Goal: Task Accomplishment & Management: Complete application form

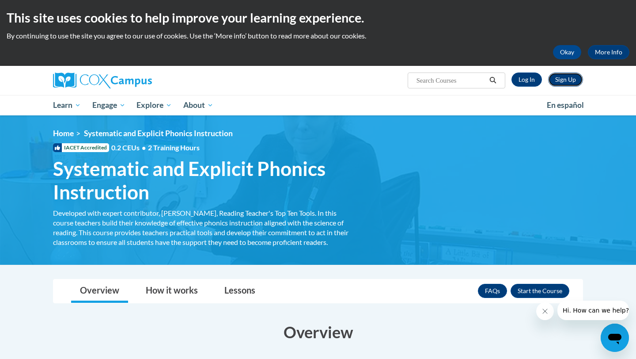
click at [559, 81] on link "Sign Up" at bounding box center [565, 79] width 35 height 14
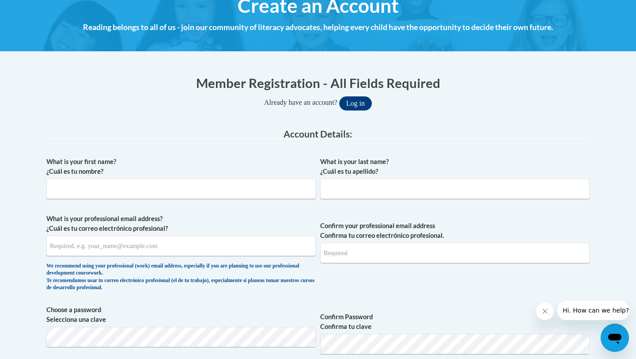
scroll to position [125, 0]
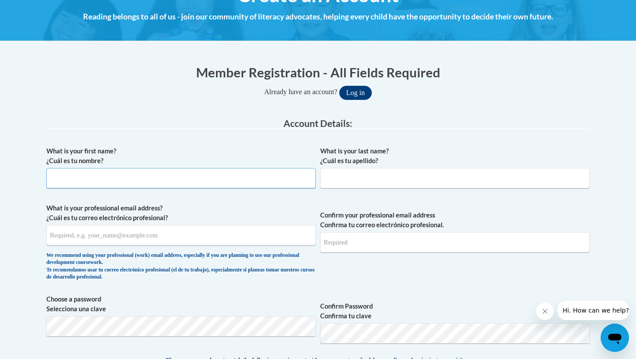
click at [157, 182] on input "What is your first name? ¿Cuál es tu nombre?" at bounding box center [181, 178] width 270 height 20
type input "Stephen"
type input "Scully"
type input "thescullyfamily1@hotmail.com"
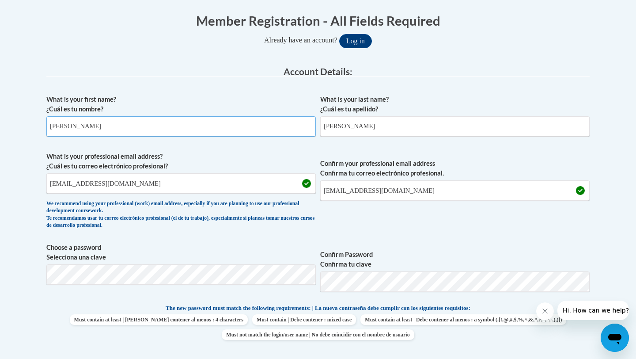
scroll to position [178, 0]
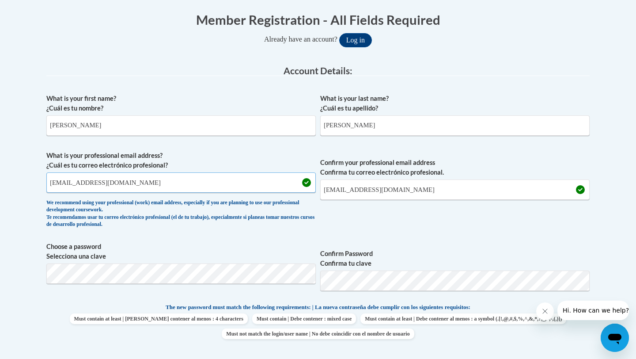
click at [179, 190] on input "thescullyfamily1@hotmail.com" at bounding box center [181, 182] width 270 height 20
type input "t"
type input "sscully@westfordk12.us"
click at [415, 189] on input "thescullyfamily1@hotmail.com" at bounding box center [455, 189] width 270 height 20
type input "sscully@westfordk12.us"
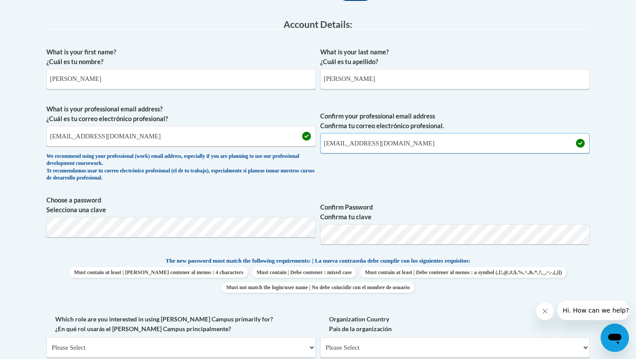
scroll to position [228, 0]
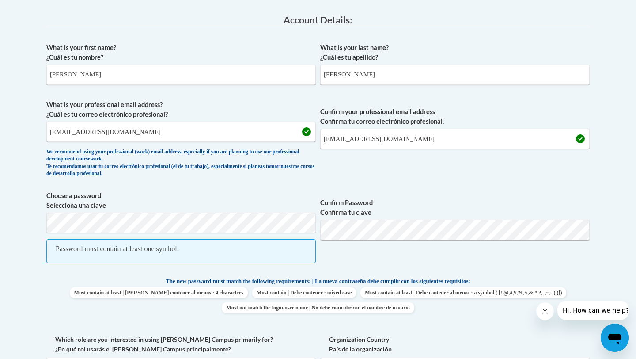
click at [281, 249] on span "Password must contain at least one symbol." at bounding box center [181, 251] width 270 height 24
click at [150, 251] on div "Password must contain at least one symbol." at bounding box center [117, 249] width 123 height 10
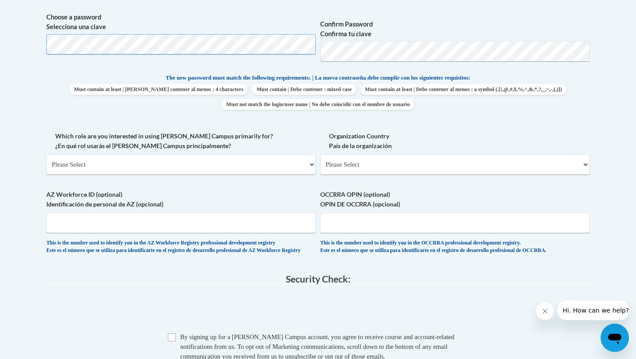
scroll to position [410, 0]
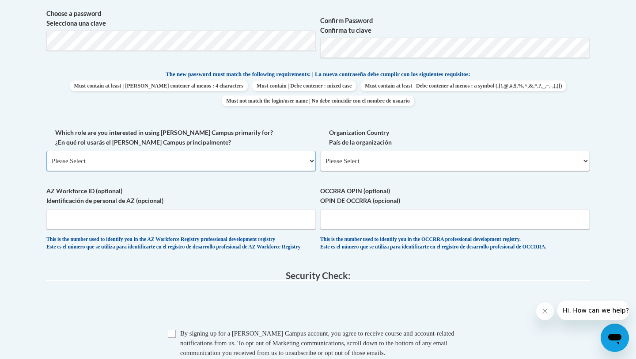
click at [159, 160] on select "Please Select College/University | Colegio/Universidad Community/Nonprofit Part…" at bounding box center [181, 161] width 270 height 20
select select "fbf2d438-af2f-41f8-98f1-81c410e29de3"
click at [46, 151] on select "Please Select College/University | Colegio/Universidad Community/Nonprofit Part…" at bounding box center [181, 161] width 270 height 20
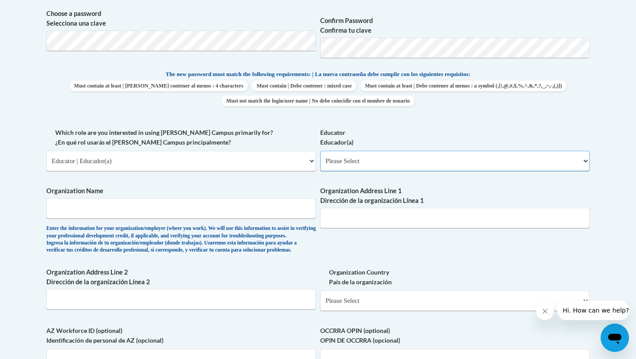
click at [353, 161] on select "Please Select Early Learning/Daycare Teacher/Family Home Care Provider | Maestr…" at bounding box center [455, 161] width 270 height 20
select select "67563ca1-16dc-4830-a7b3-94a34bed3689"
click at [320, 151] on select "Please Select Early Learning/Daycare Teacher/Family Home Care Provider | Maestr…" at bounding box center [455, 161] width 270 height 20
click at [206, 207] on input "Organization Name" at bounding box center [181, 208] width 270 height 20
type input "Westford Public Schools"
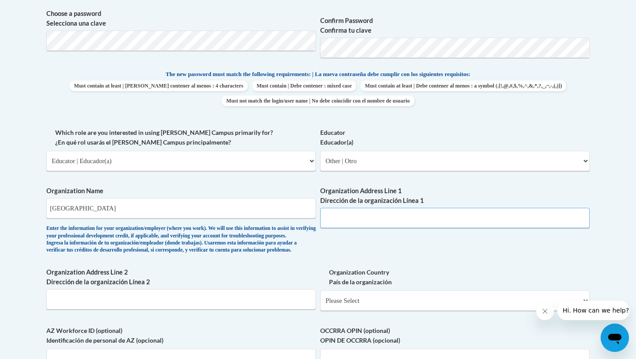
click at [370, 224] on input "Organization Address Line 1 Dirección de la organización Línea 1" at bounding box center [455, 218] width 270 height 20
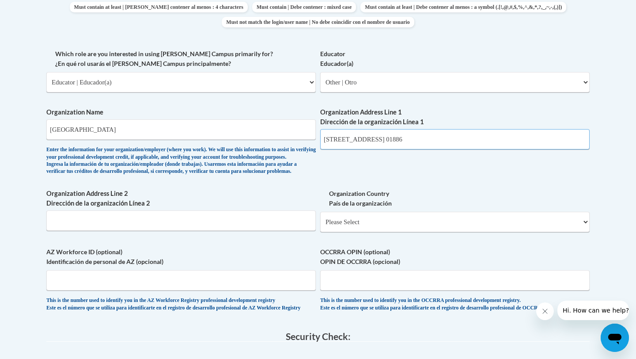
scroll to position [496, 0]
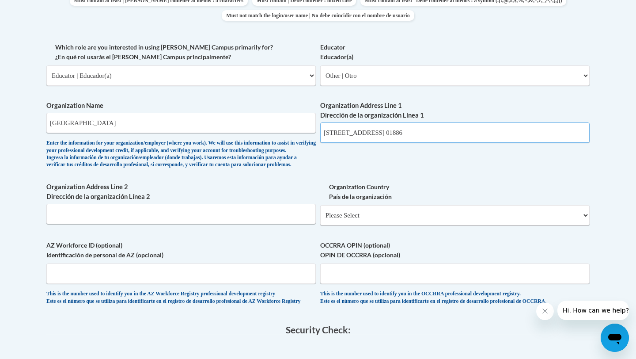
type input "23 Depot Street, Westford, MA. 01886"
click at [218, 224] on input "Organization Address Line 2 Dirección de la organización Línea 2" at bounding box center [181, 214] width 270 height 20
click at [260, 201] on label "Organization Address Line 2 Dirección de la organización Línea 2" at bounding box center [181, 191] width 270 height 19
click at [260, 204] on input "Organization Address Line 2 Dirección de la organización Línea 2" at bounding box center [181, 214] width 270 height 20
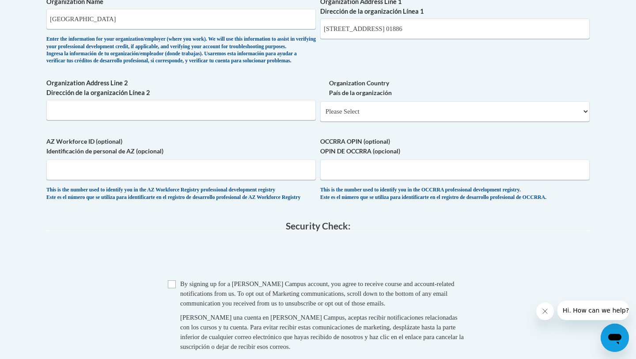
scroll to position [600, 0]
click at [179, 312] on span "Checkbox By signing up for a Cox Campus account, you agree to receive course an…" at bounding box center [318, 318] width 300 height 81
click at [171, 287] on input "Checkbox" at bounding box center [172, 283] width 8 height 8
checkbox input "true"
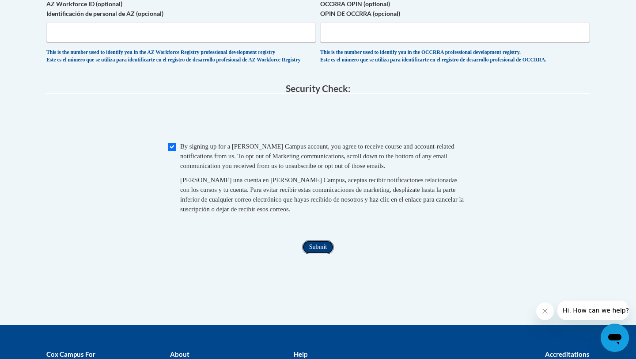
click at [315, 254] on input "Submit" at bounding box center [318, 247] width 32 height 14
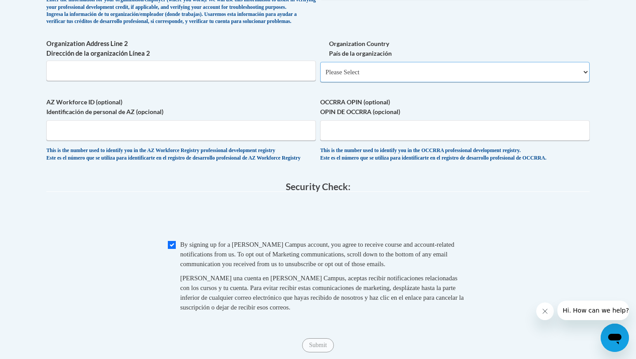
scroll to position [599, 0]
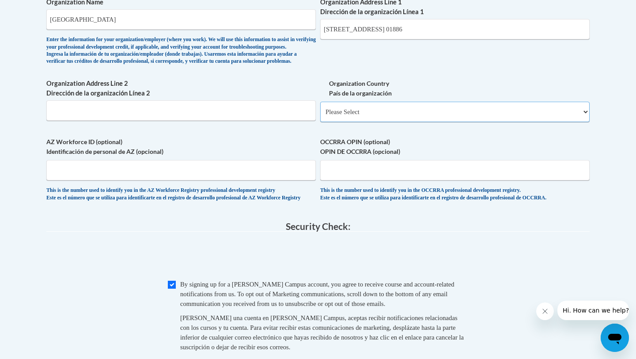
click at [584, 122] on select "Please Select United States | Estados Unidos Outside of the United States | Fue…" at bounding box center [455, 112] width 270 height 20
select select "ad49bcad-a171-4b2e-b99c-48b446064914"
click at [320, 116] on select "Please Select United States | Estados Unidos Outside of the United States | Fue…" at bounding box center [455, 112] width 270 height 20
select select
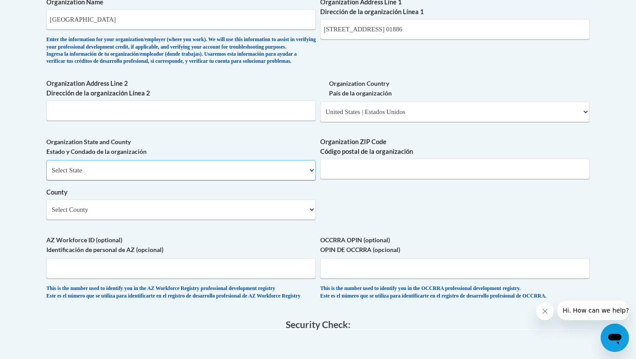
click at [272, 180] on select "Select State Alabama Alaska Arizona Arkansas California Colorado Connecticut De…" at bounding box center [181, 170] width 270 height 20
select select "Massachusetts"
click at [46, 174] on select "Select State Alabama Alaska Arizona Arkansas California Colorado Connecticut De…" at bounding box center [181, 170] width 270 height 20
click at [368, 179] on input "Organization ZIP Code Código postal de la organización" at bounding box center [455, 169] width 270 height 20
type input "01886"
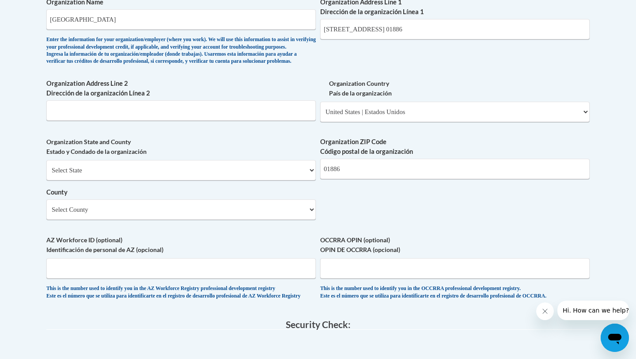
click at [257, 220] on select "Select County Barnstable Berkshire Bristol Dukes Essex Franklin Hampden Hampshi…" at bounding box center [181, 209] width 270 height 20
select select "Middlesex"
click at [46, 213] on select "Select County Barnstable Berkshire Bristol Dukes Essex Franklin Hampden Hampshi…" at bounding box center [181, 209] width 270 height 20
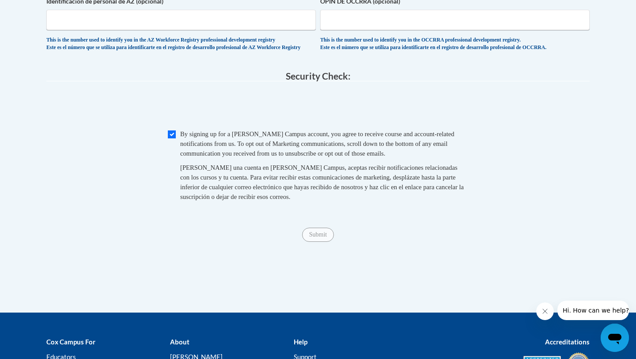
scroll to position [871, 0]
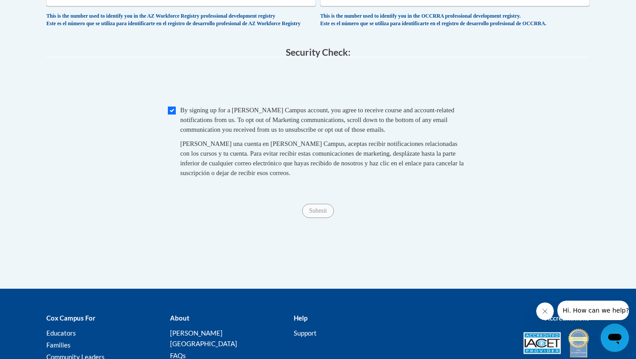
click at [175, 137] on span "Checkbox By signing up for a Cox Campus account, you agree to receive course an…" at bounding box center [318, 145] width 300 height 81
click at [175, 114] on input "Checkbox" at bounding box center [172, 110] width 8 height 8
click at [172, 114] on input "Checkbox" at bounding box center [172, 110] width 8 height 8
checkbox input "true"
click at [325, 218] on input "Submit" at bounding box center [318, 211] width 32 height 14
